Goal: Task Accomplishment & Management: Manage account settings

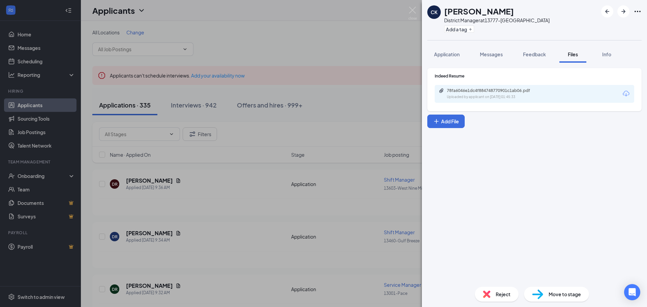
click at [27, 34] on div "CK [PERSON_NAME] District Manager at 13777-Chiefland Add a tag Application Mess…" at bounding box center [323, 153] width 647 height 307
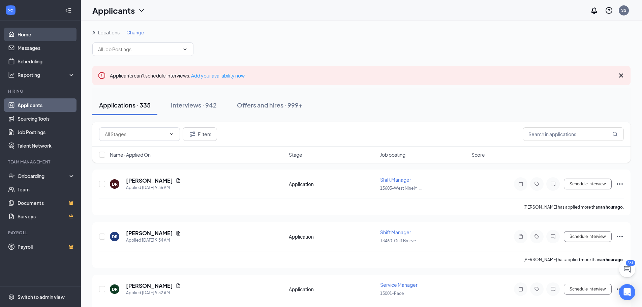
click at [27, 34] on link "Home" at bounding box center [47, 34] width 58 height 13
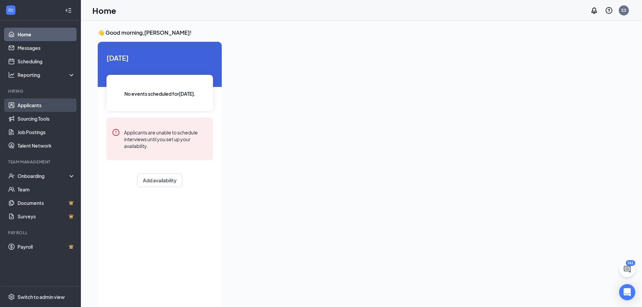
click at [26, 107] on link "Applicants" at bounding box center [47, 104] width 58 height 13
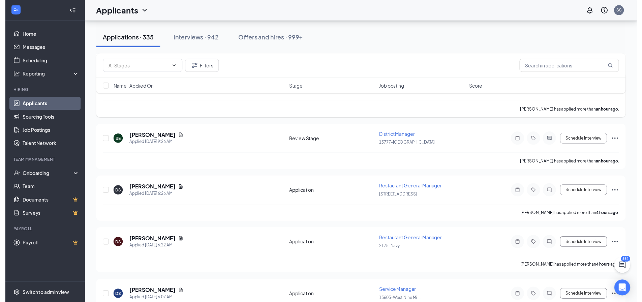
scroll to position [270, 0]
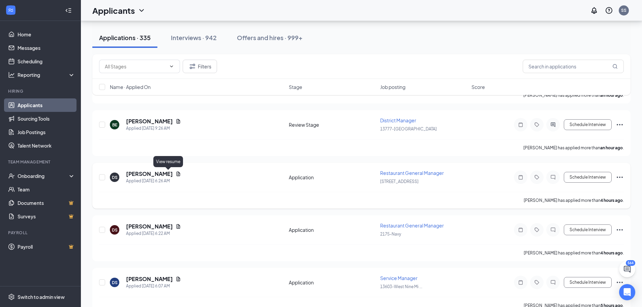
click at [176, 175] on icon "Document" at bounding box center [178, 173] width 5 height 5
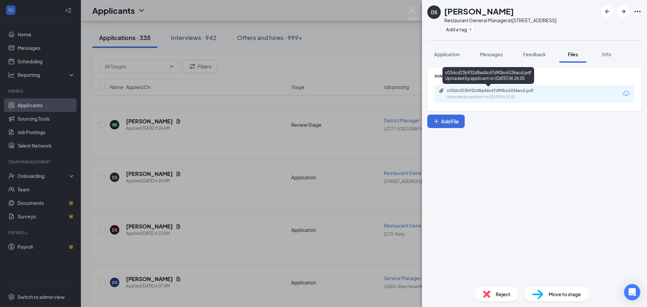
click at [481, 95] on div "Uploaded by applicant on [DATE] 06:26:05" at bounding box center [497, 96] width 101 height 5
drag, startPoint x: 239, startPoint y: 191, endPoint x: 239, endPoint y: 187, distance: 3.7
click at [239, 187] on div "[PERSON_NAME] Restaurant General Manager at [STREET_ADDRESS] Add a tag Applicat…" at bounding box center [323, 153] width 647 height 307
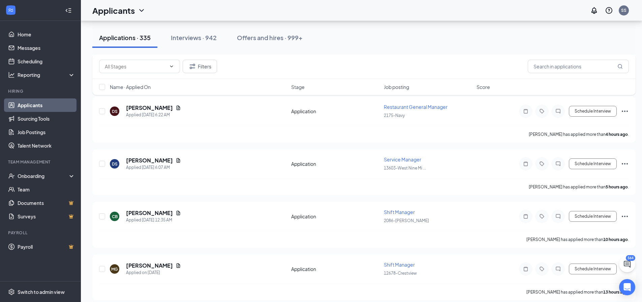
scroll to position [438, 0]
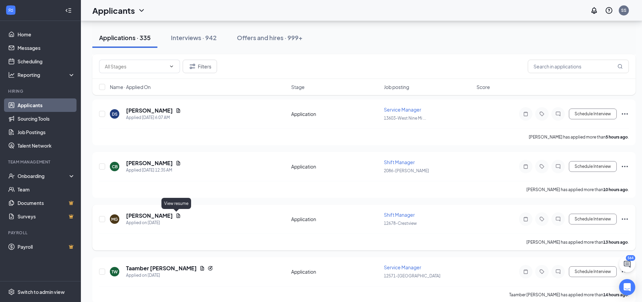
click at [177, 216] on icon "Document" at bounding box center [179, 215] width 4 height 4
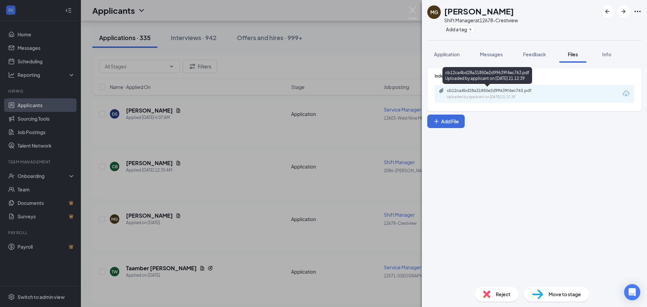
click at [469, 96] on div "Uploaded by applicant on [DATE] 21:12:39" at bounding box center [497, 96] width 101 height 5
click at [221, 142] on div "MG [PERSON_NAME] Shift Manager at 12678-Crestview Add a tag Application Message…" at bounding box center [323, 153] width 647 height 307
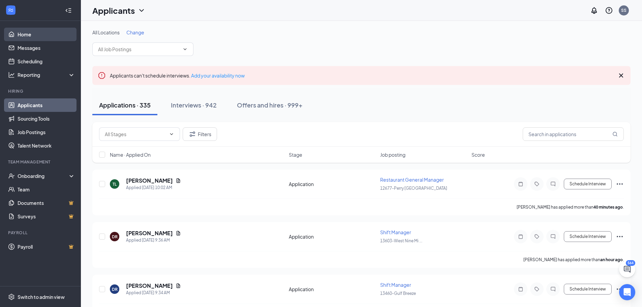
drag, startPoint x: 24, startPoint y: 33, endPoint x: 44, endPoint y: 33, distance: 20.2
click at [24, 33] on link "Home" at bounding box center [47, 34] width 58 height 13
